Goal: Navigation & Orientation: Find specific page/section

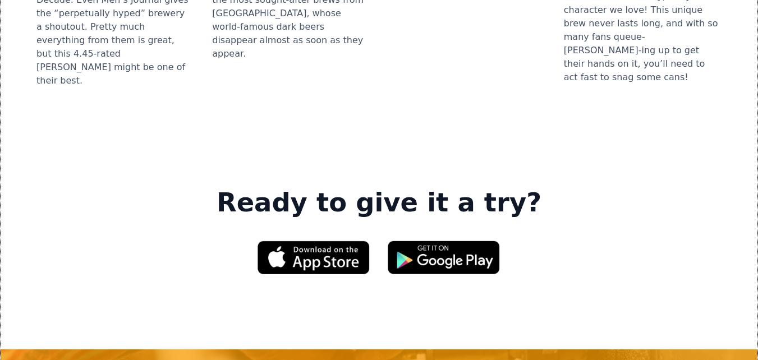
scroll to position [1762, 0]
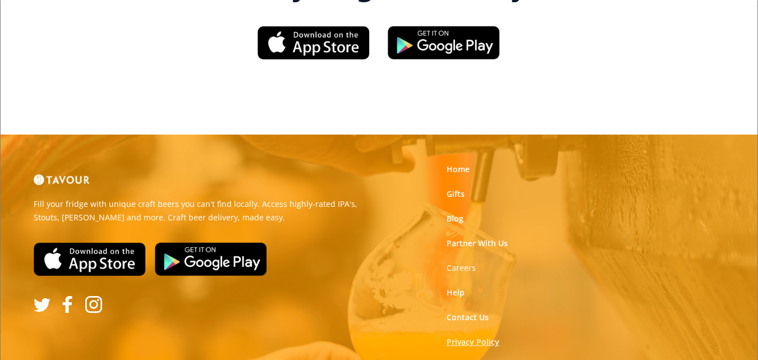
click at [457, 336] on link "Privacy Policy" at bounding box center [472, 341] width 53 height 11
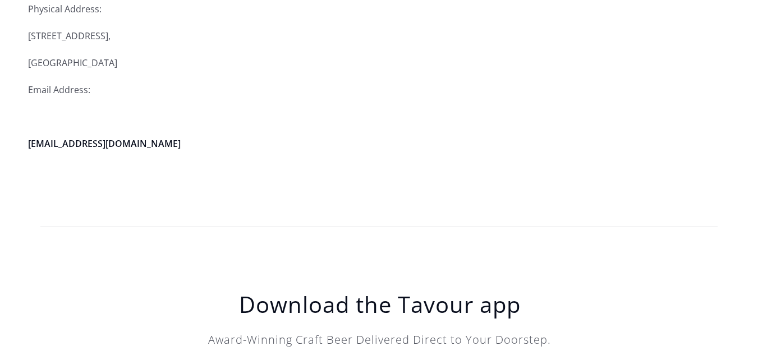
scroll to position [3701, 0]
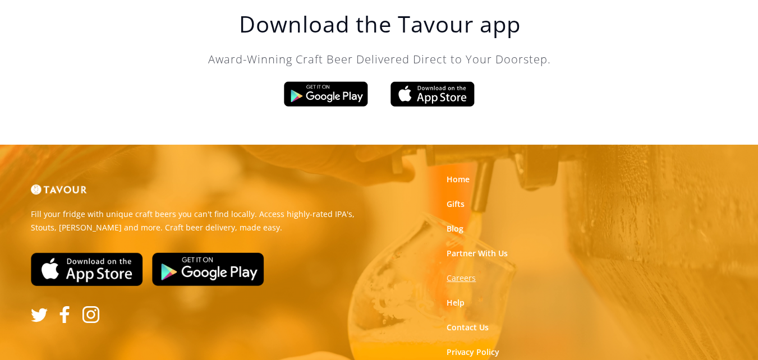
click at [472, 279] on strong "Careers" at bounding box center [460, 278] width 29 height 11
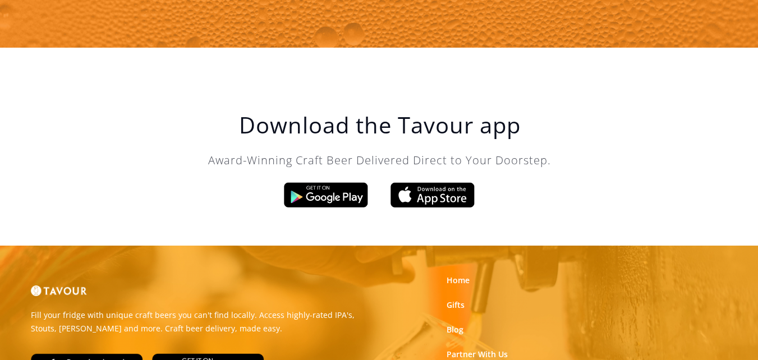
scroll to position [1794, 0]
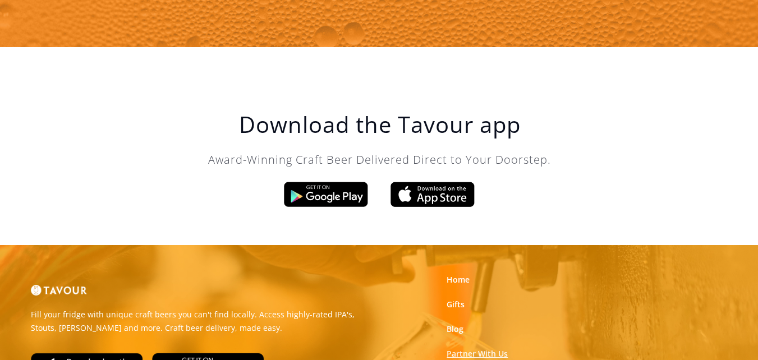
click at [472, 356] on link "Partner With Us" at bounding box center [476, 353] width 61 height 11
